Goal: Navigation & Orientation: Find specific page/section

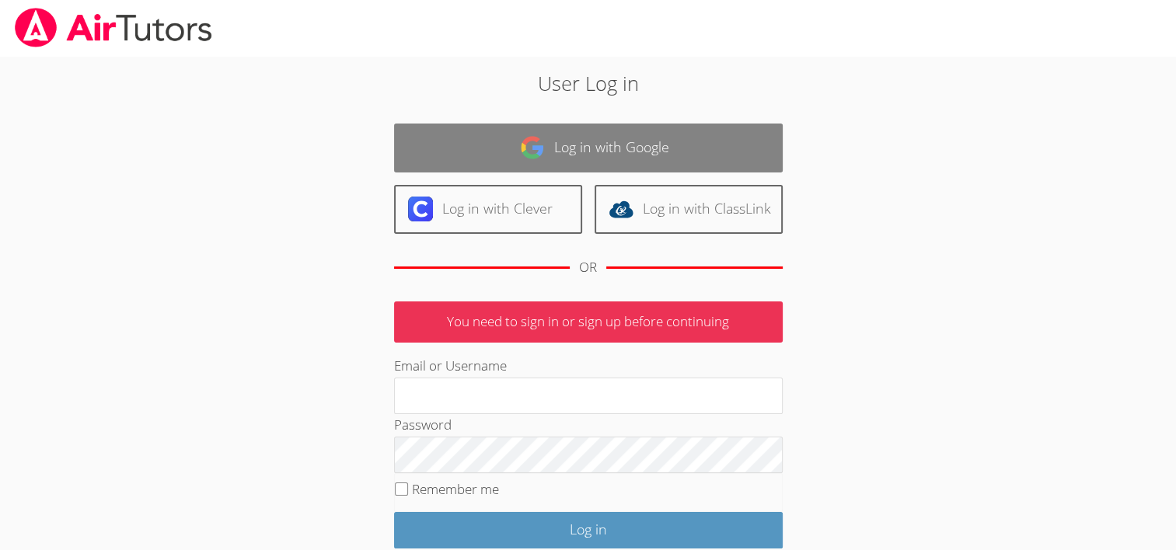
click at [493, 153] on link "Log in with Google" at bounding box center [588, 148] width 389 height 49
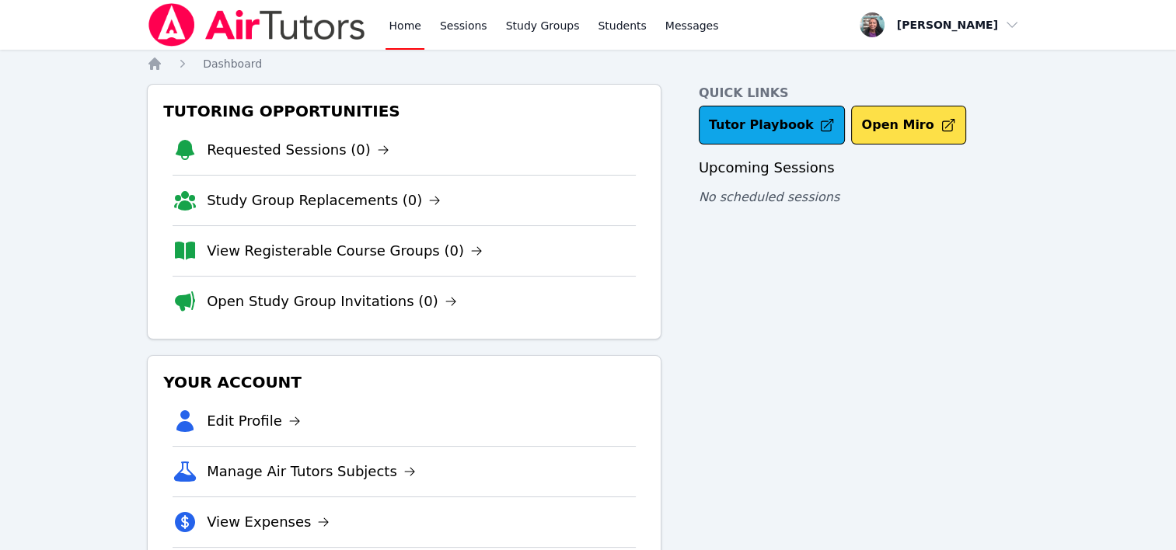
click at [1065, 155] on div "Home Sessions Study Groups Students Messages Open user menu [PERSON_NAME] Open …" at bounding box center [588, 321] width 1176 height 642
